Goal: Task Accomplishment & Management: Complete application form

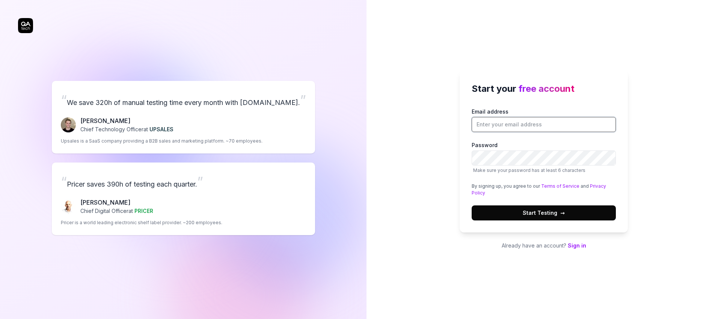
click at [502, 126] on input "Email address" at bounding box center [544, 124] width 144 height 15
type input "tibelf@gmail.com"
click at [554, 213] on span "Start Testing →" at bounding box center [544, 213] width 42 height 8
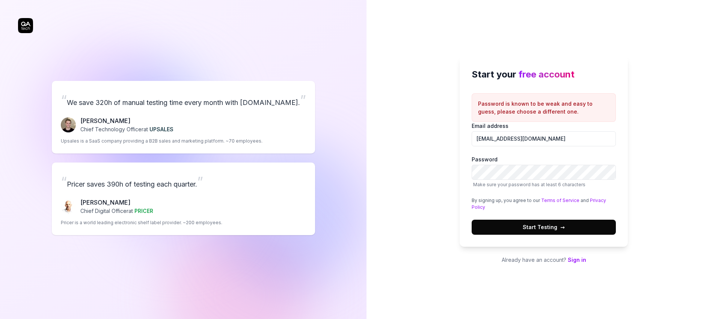
click at [554, 228] on span "Start Testing →" at bounding box center [544, 227] width 42 height 8
click at [581, 229] on button "Start Testing →" at bounding box center [544, 226] width 144 height 15
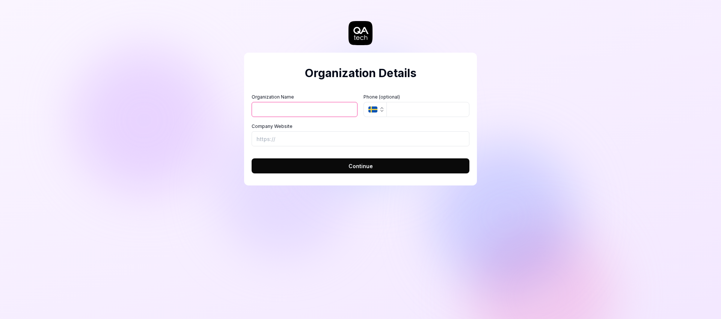
click at [320, 112] on input "Organization Name" at bounding box center [305, 109] width 106 height 15
type input "tibelf"
click at [352, 166] on span "Continue" at bounding box center [361, 166] width 24 height 8
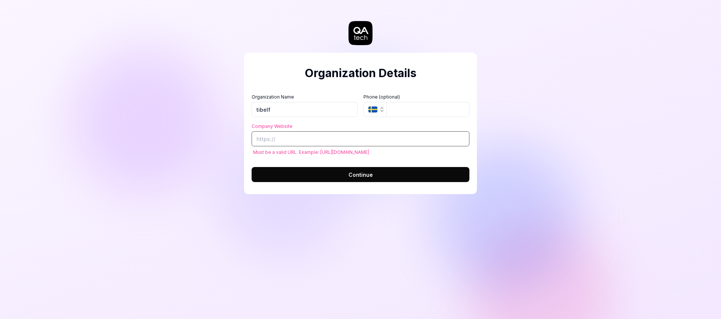
click at [337, 138] on input "Company Website" at bounding box center [361, 138] width 218 height 15
paste input "[URL][DOMAIN_NAME]"
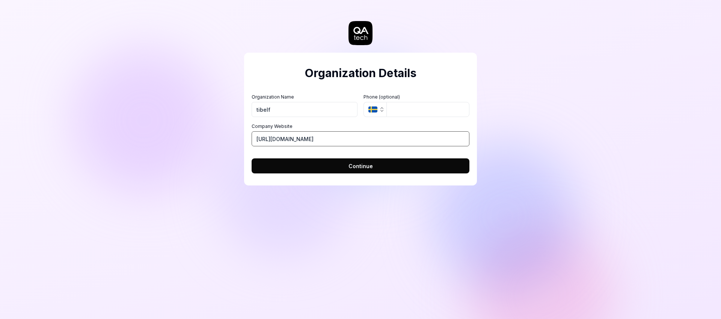
type input "[URL][DOMAIN_NAME]"
click at [361, 166] on span "Continue" at bounding box center [361, 166] width 24 height 8
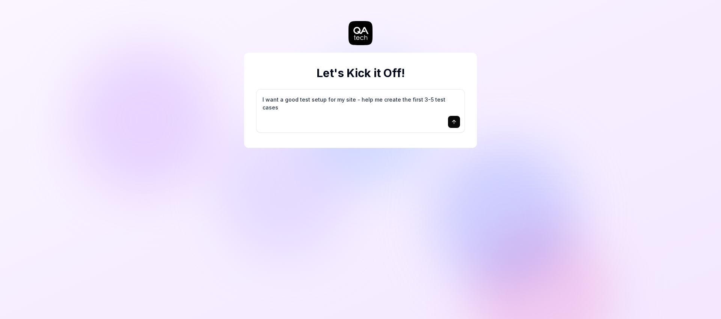
click at [391, 105] on textarea "I want a good test setup for my site - help me create the first 3-5 test cases" at bounding box center [360, 103] width 199 height 19
type textarea "*"
type textarea "I want a good test setup for my site"
type textarea "*"
type textarea "I want a good test setup for my site - he"
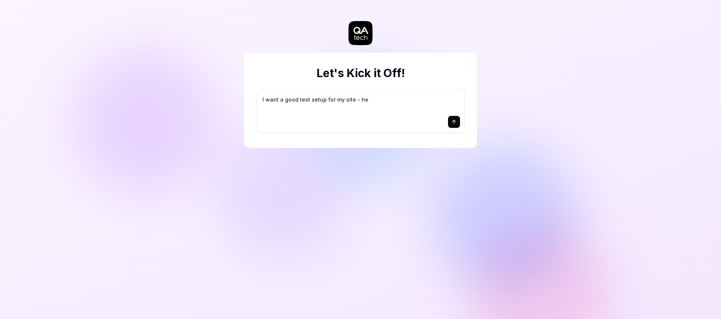
type textarea "*"
type textarea "I want a good test setup for my site - helhttp://yunjing-dev.qiniu.com/"
type textarea "*"
type textarea "I want a good test setup for my site - help me"
type textarea "*"
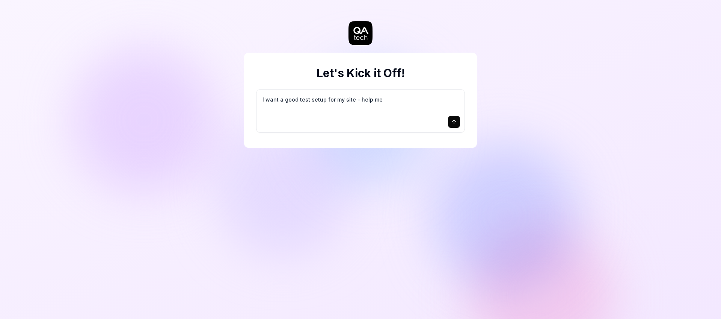
type textarea "I want a good test setup for my site - help me cre"
type textarea "*"
type textarea "I want a good test setup for my site - help me create the first 3-5 test case"
click at [422, 115] on div "I want a good test setup for my site - help me create the first 3-5 test cases" at bounding box center [361, 110] width 208 height 43
click at [449, 124] on button "submit" at bounding box center [454, 122] width 12 height 12
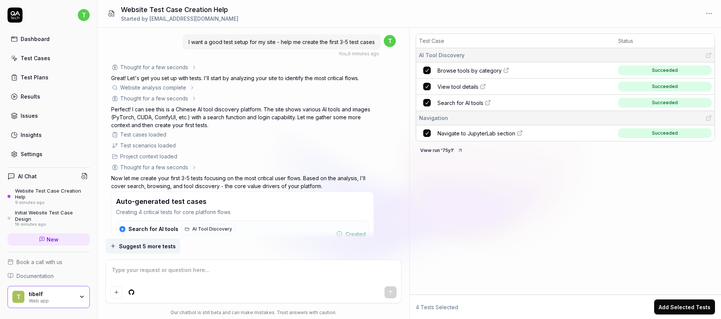
click at [482, 85] on icon at bounding box center [483, 86] width 6 height 6
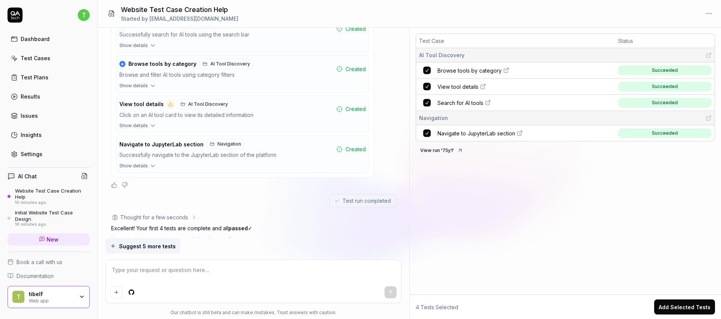
scroll to position [202, 0]
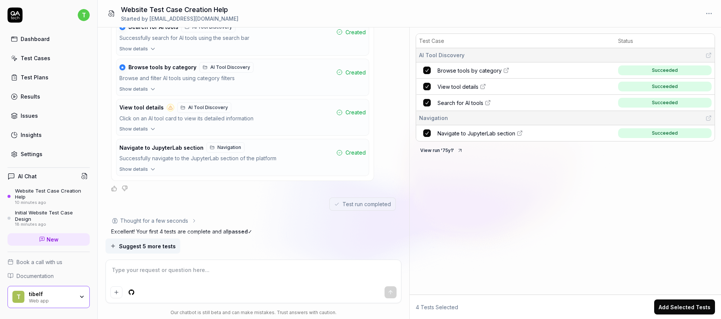
click at [150, 128] on icon "button" at bounding box center [153, 129] width 7 height 7
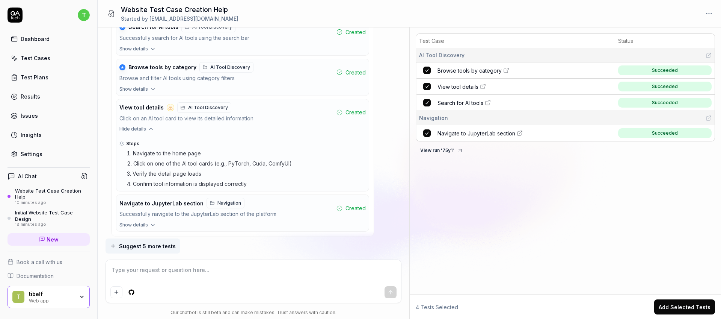
click at [145, 127] on button "Hide details" at bounding box center [242, 131] width 253 height 10
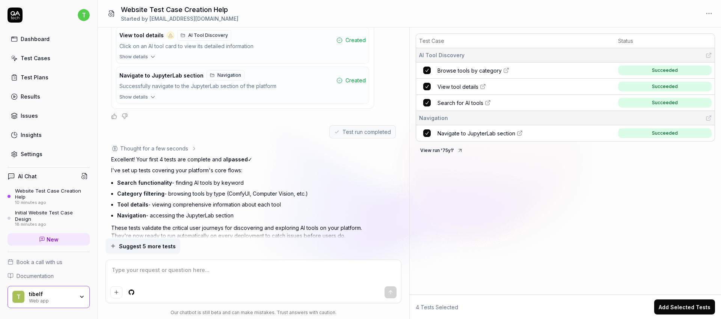
scroll to position [293, 0]
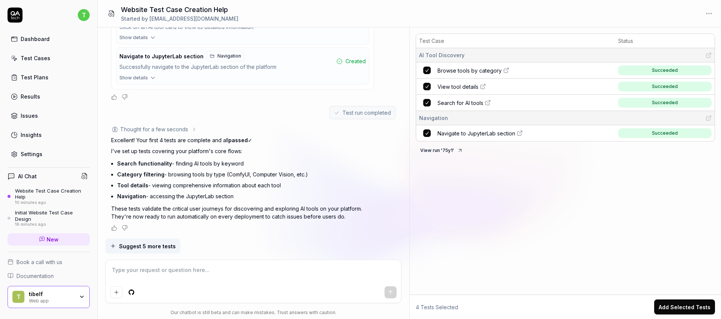
click at [197, 276] on textarea at bounding box center [253, 273] width 287 height 19
type textarea "*"
type textarea "t"
type textarea "*"
type textarea "te's"
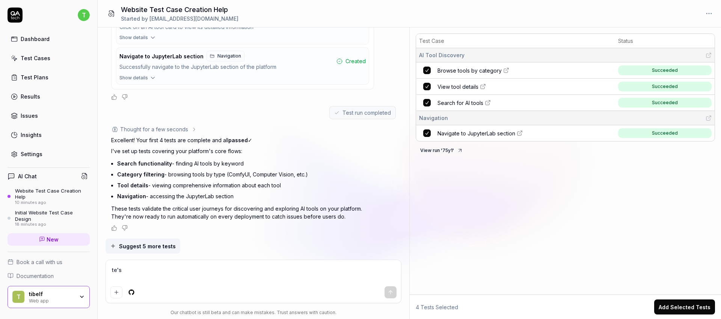
type textarea "*"
type textarea "test"
type textarea "*"
type textarea "test"
type textarea "*"
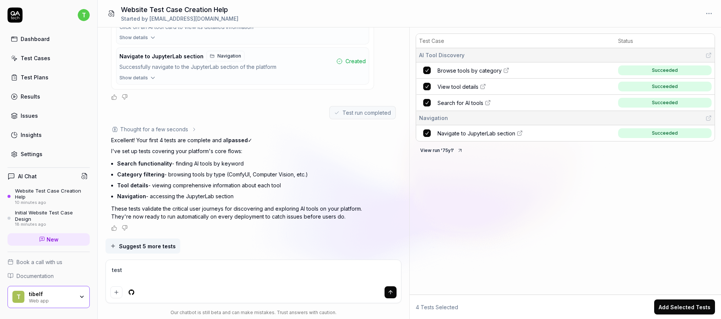
type textarea "test l"
type textarea "*"
type textarea "test lo"
type textarea "*"
type textarea "test log"
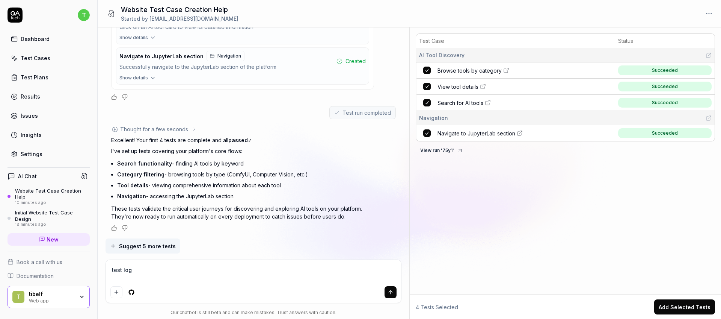
type textarea "*"
type textarea "test logi"
type textarea "*"
type textarea "test login"
type textarea "*"
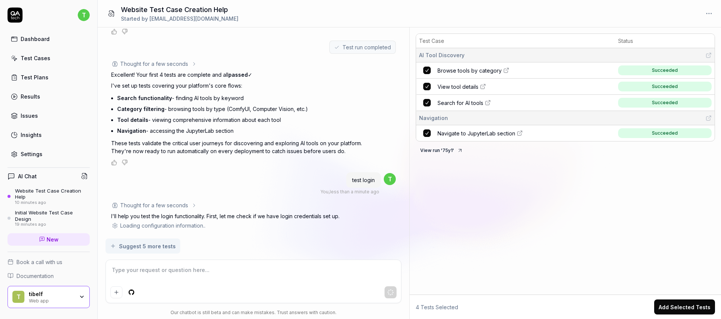
scroll to position [366, 0]
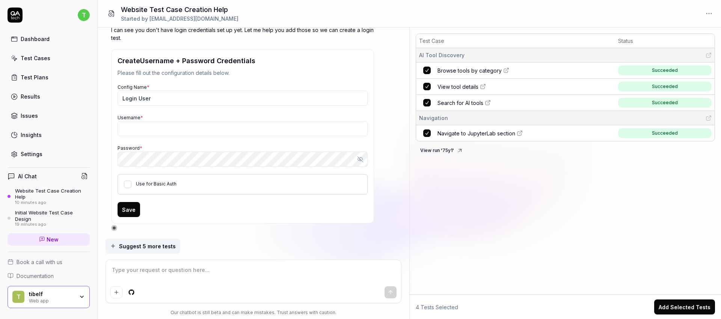
type textarea "*"
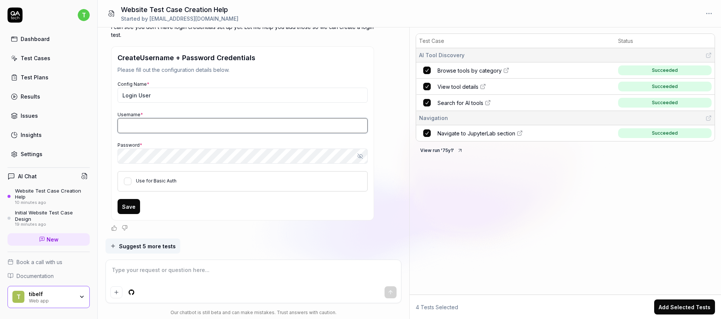
type input "tibelf@gmail.com"
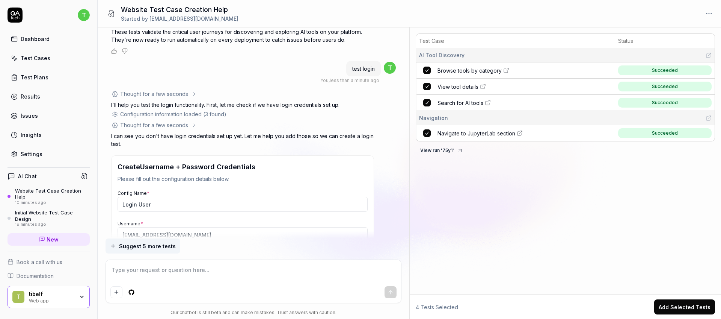
scroll to position [463, 0]
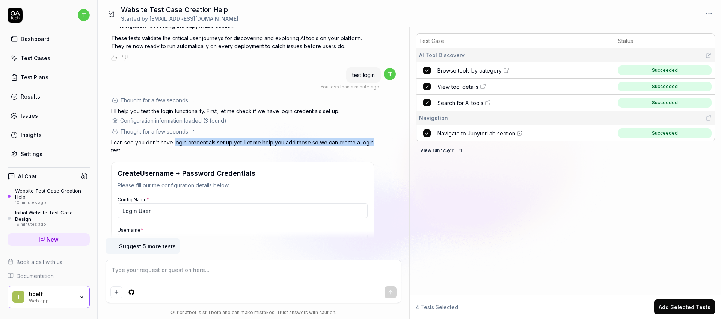
drag, startPoint x: 173, startPoint y: 142, endPoint x: 372, endPoint y: 141, distance: 198.4
click at [372, 141] on p "I can see you don't have login credentials set up yet. Let me help you add thos…" at bounding box center [242, 146] width 263 height 16
click at [317, 136] on div "Thought for a few seconds The user wants to test login functionality. Let me th…" at bounding box center [242, 221] width 263 height 250
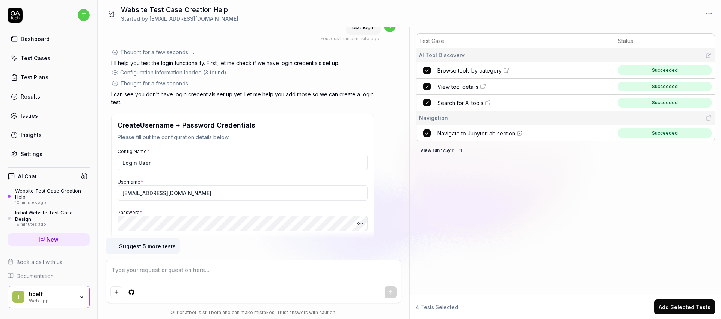
scroll to position [535, 0]
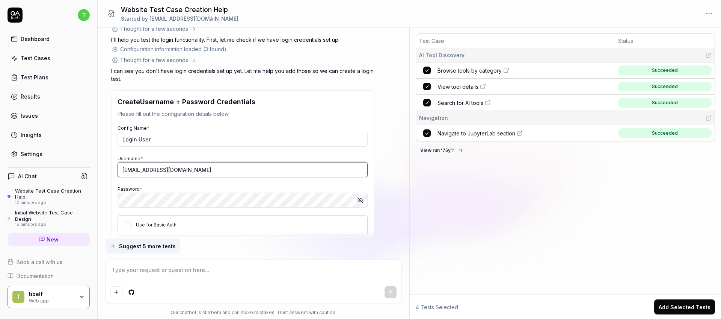
click at [167, 168] on input "tibelf@gmail.com" at bounding box center [243, 169] width 250 height 15
type textarea "*"
type input "aihub-pro"
type textarea "*"
paste input "d@qiniu.com"
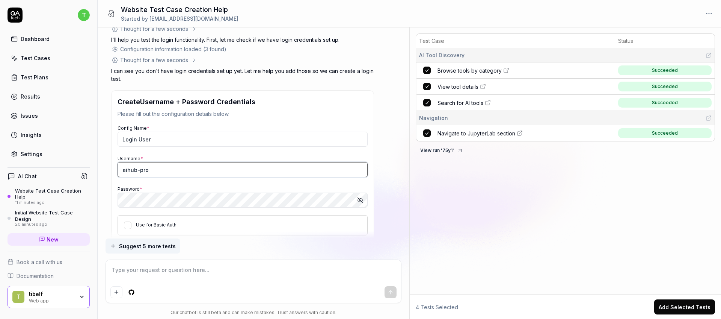
type input "aihub-prod@qiniu.com"
type textarea "*"
type input "aihub-prod@qiniu.com"
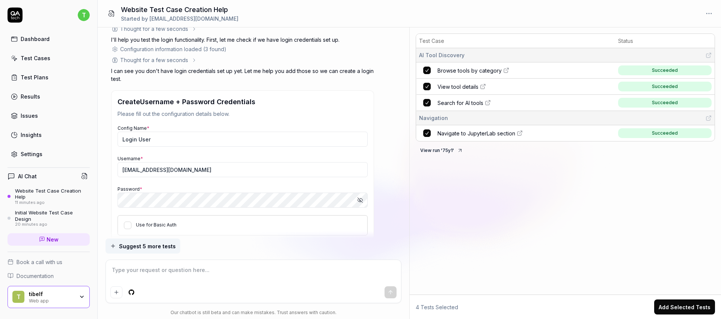
click at [330, 182] on div "Config Name * Login User Username * aihub-prod@qiniu.com Password * Show passwo…" at bounding box center [243, 180] width 250 height 112
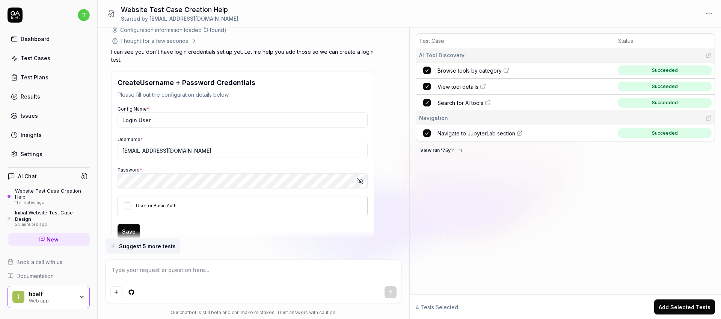
scroll to position [579, 0]
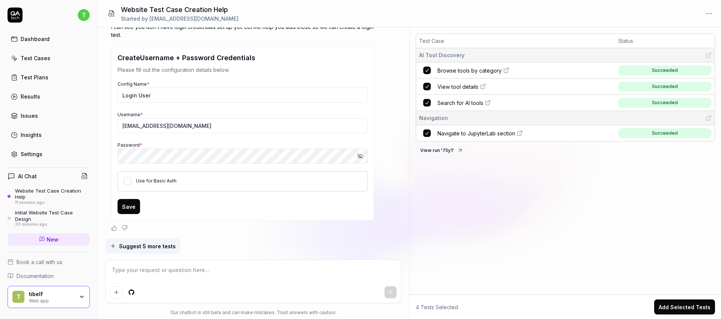
click at [130, 206] on button "Save" at bounding box center [129, 206] width 23 height 15
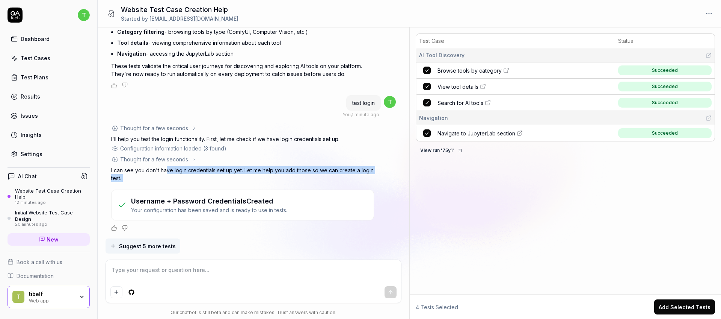
scroll to position [455, 0]
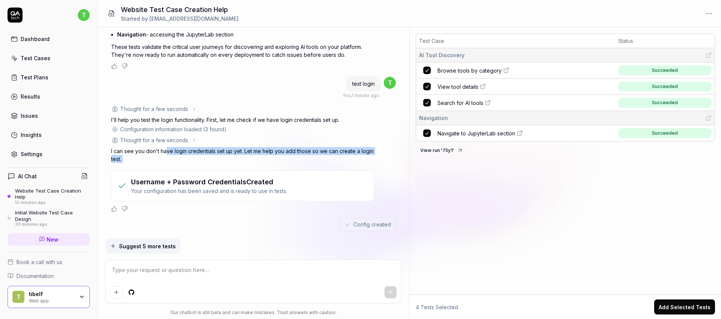
drag, startPoint x: 166, startPoint y: 172, endPoint x: 324, endPoint y: 169, distance: 158.6
click at [324, 169] on div "Thought for a few seconds The user wants to test login functionality. Let me th…" at bounding box center [242, 158] width 263 height 107
click at [366, 147] on div "Thought for a few seconds The user wants to test login functionality. Let me th…" at bounding box center [242, 158] width 263 height 107
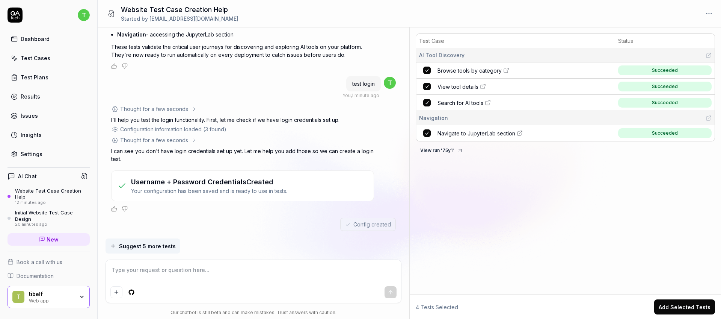
scroll to position [467, 0]
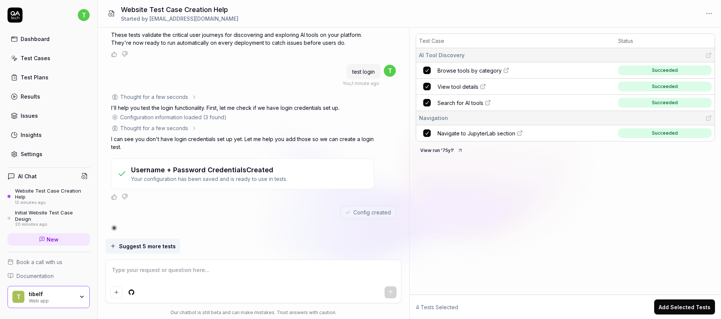
click at [455, 101] on span "Search for AI tools" at bounding box center [461, 103] width 46 height 8
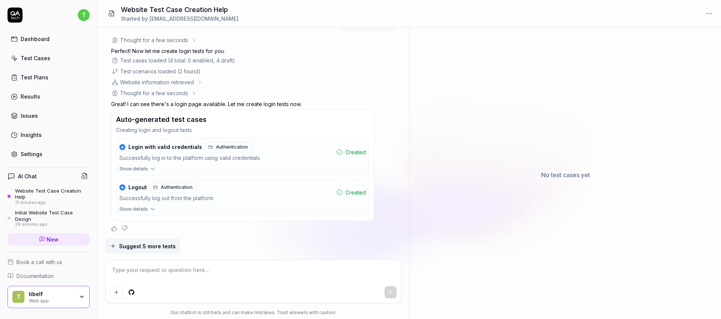
scroll to position [772, 0]
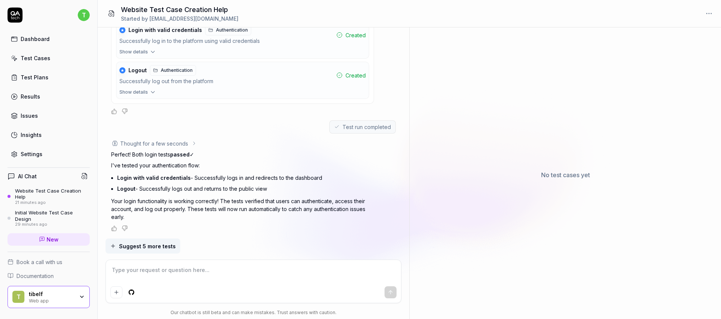
type textarea "*"
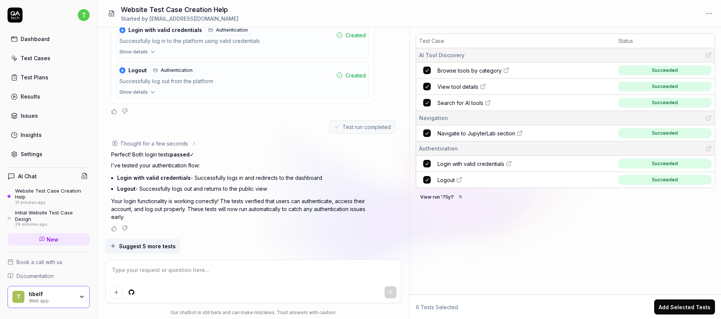
click at [487, 161] on span "Login with valid credentials" at bounding box center [471, 164] width 67 height 8
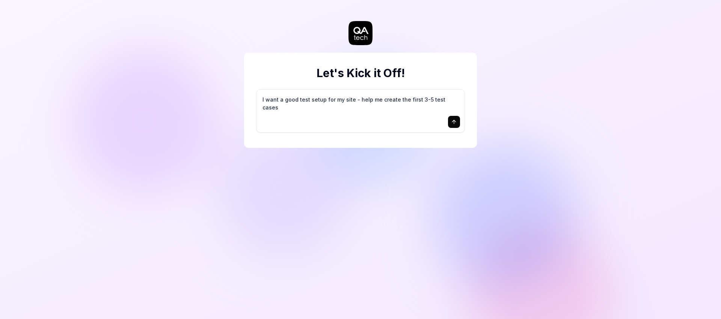
click at [400, 101] on textarea "I want a good test setup for my site - help me create the first 3-5 test cases" at bounding box center [360, 103] width 199 height 19
click at [455, 99] on textarea "I want a good test setup for my site - help me create the first 3-5 test cases" at bounding box center [360, 103] width 199 height 19
click at [456, 122] on icon "submit" at bounding box center [454, 122] width 6 height 6
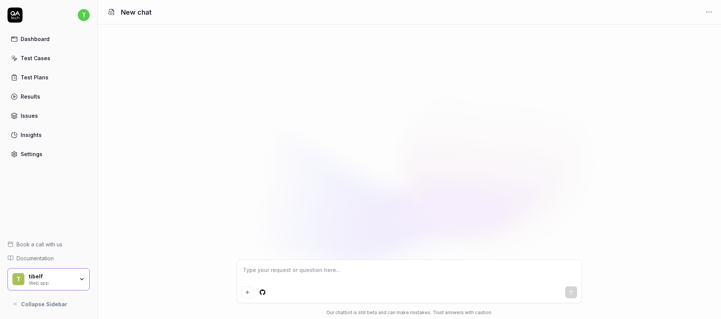
type textarea "*"
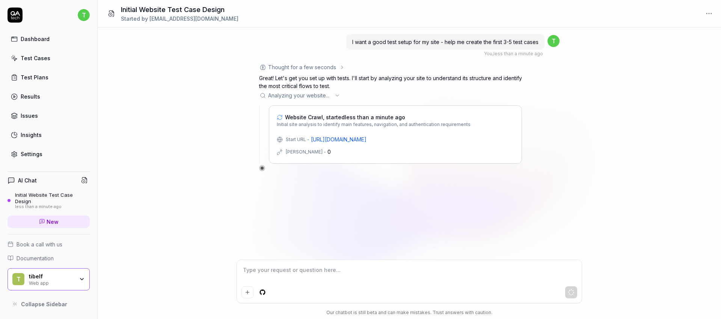
click at [337, 92] on icon at bounding box center [337, 95] width 6 height 6
type textarea "*"
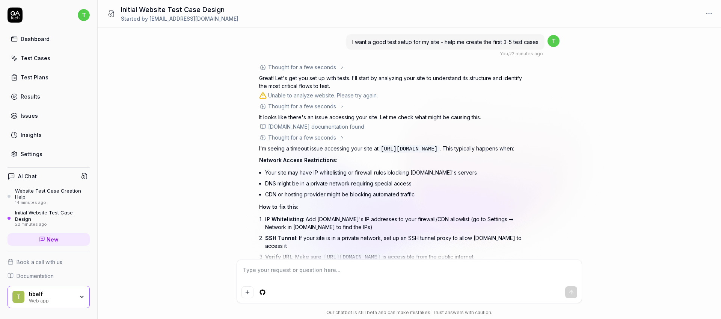
scroll to position [39, 0]
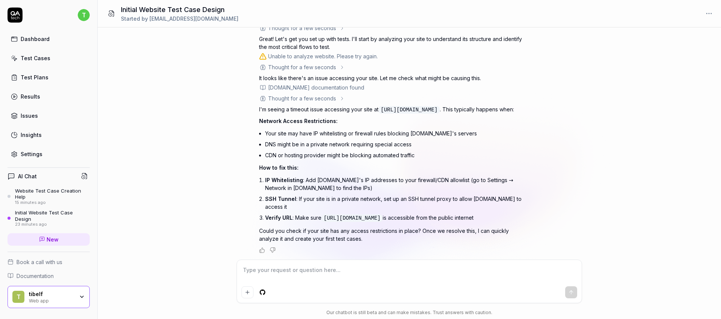
type textarea "*"
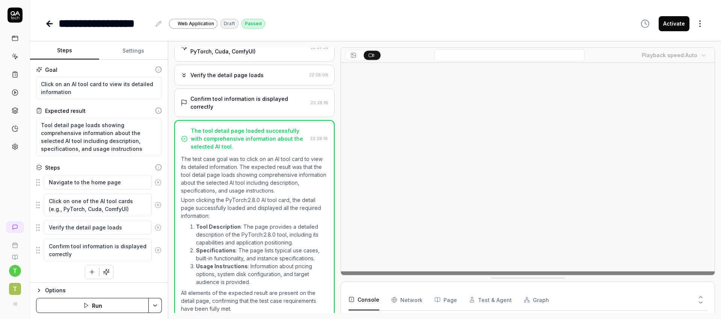
scroll to position [36, 0]
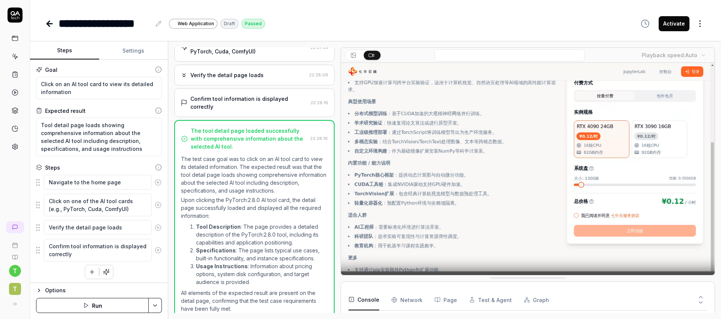
type textarea "*"
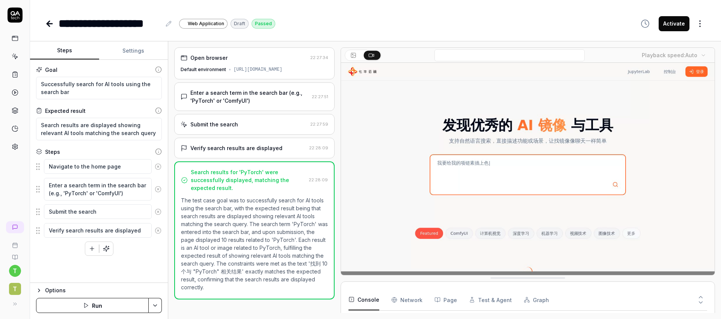
click at [38, 123] on textarea "Search results are displayed showing relevant AI tools matching the search query" at bounding box center [99, 129] width 126 height 23
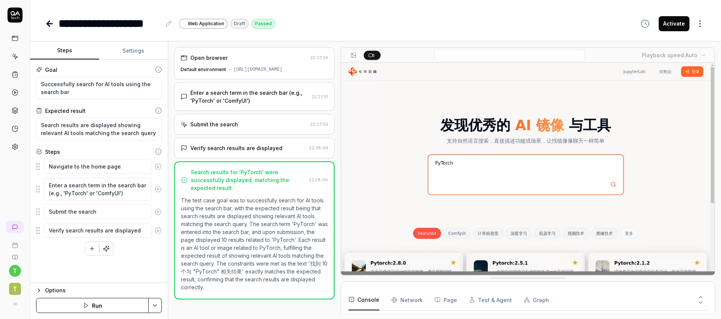
click at [118, 128] on textarea "Search results are displayed showing relevant AI tools matching the search query" at bounding box center [99, 129] width 126 height 23
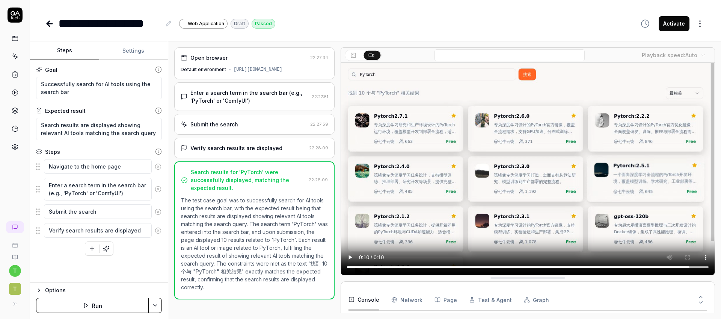
click at [40, 289] on icon "button" at bounding box center [39, 290] width 6 height 6
click at [39, 215] on icon "button" at bounding box center [39, 212] width 6 height 6
click at [97, 248] on button "button" at bounding box center [92, 249] width 14 height 14
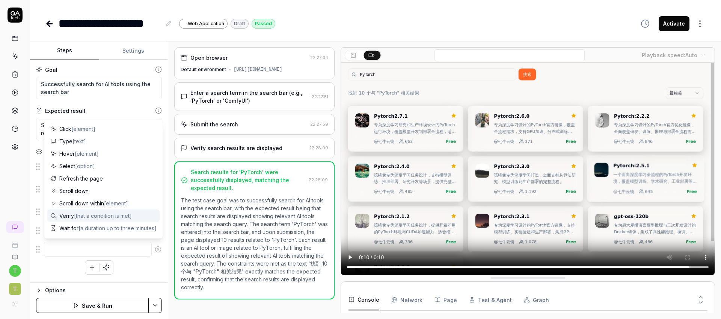
click at [103, 217] on span "[that a condition is met]" at bounding box center [103, 215] width 58 height 6
type textarea "*"
type textarea "Verify"
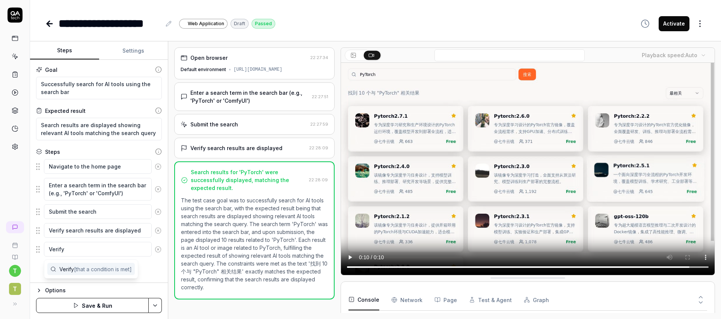
click at [154, 262] on div "Navigate to the home page Enter a search term in the search bar (e.g., 'PyTorch…" at bounding box center [99, 217] width 126 height 116
click at [160, 247] on icon at bounding box center [158, 249] width 7 height 7
type textarea "*"
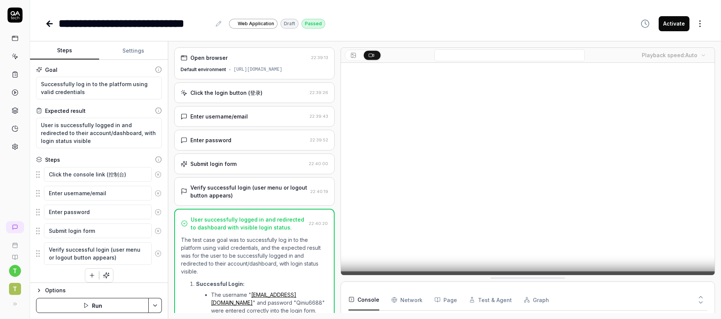
scroll to position [139, 0]
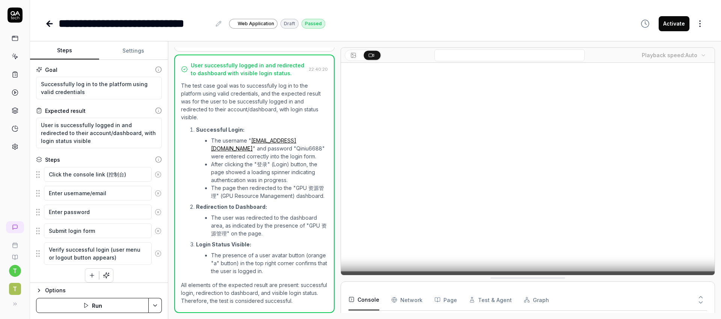
type textarea "*"
